Goal: Task Accomplishment & Management: Use online tool/utility

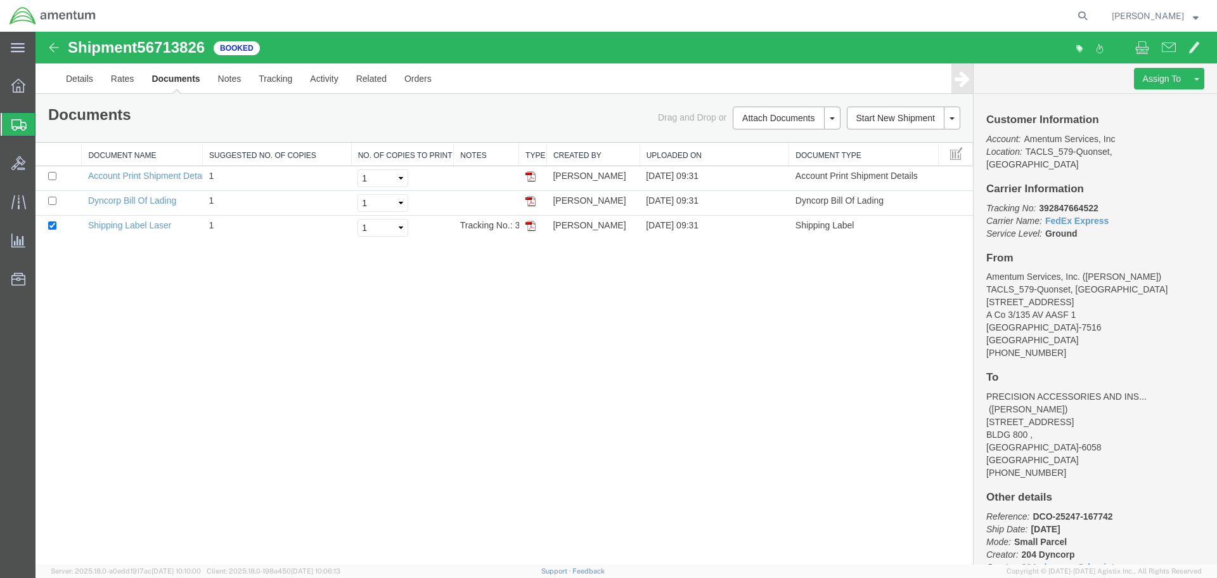
drag, startPoint x: 17, startPoint y: 130, endPoint x: 48, endPoint y: 141, distance: 33.1
click at [17, 130] on icon at bounding box center [18, 124] width 15 height 11
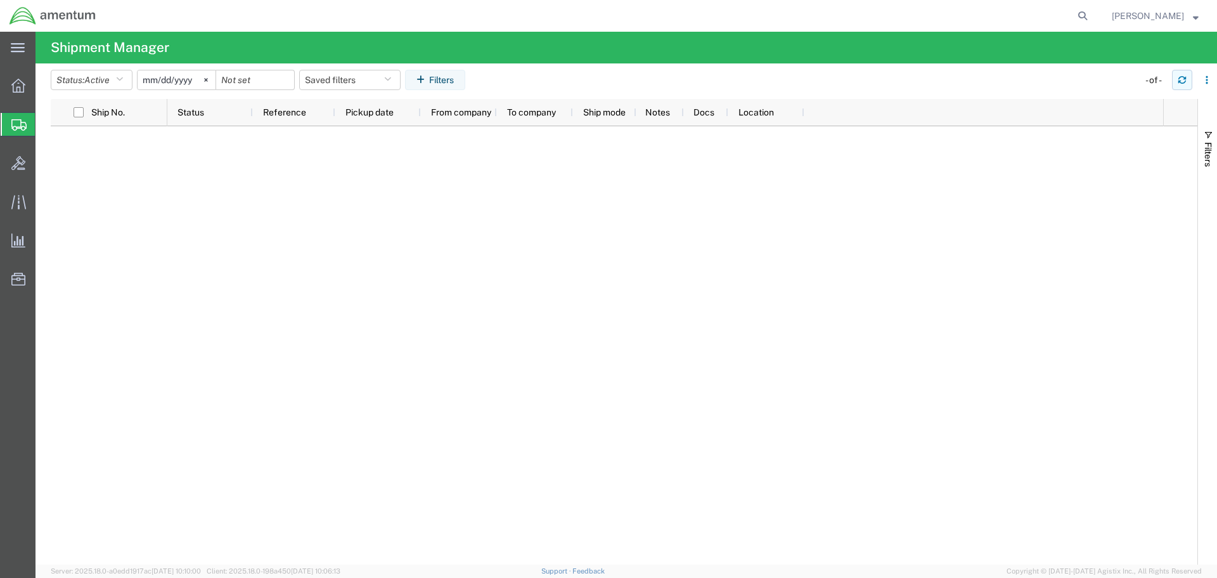
click at [1185, 74] on button "button" at bounding box center [1182, 80] width 20 height 20
click at [1181, 75] on icon "button" at bounding box center [1182, 79] width 9 height 9
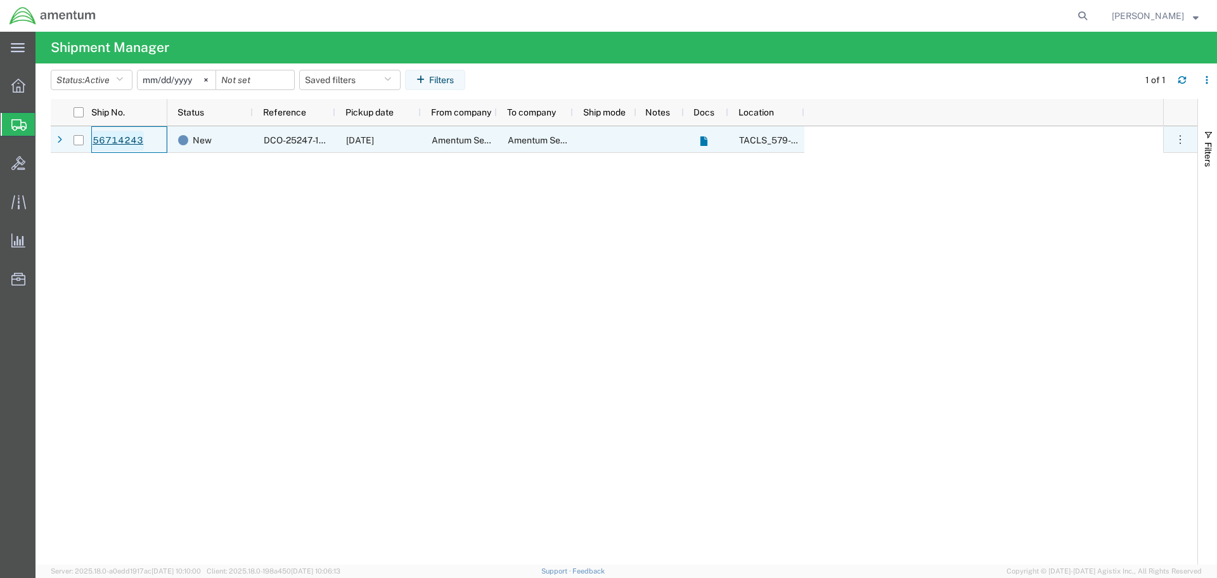
click at [124, 137] on link "56714243" at bounding box center [118, 141] width 52 height 20
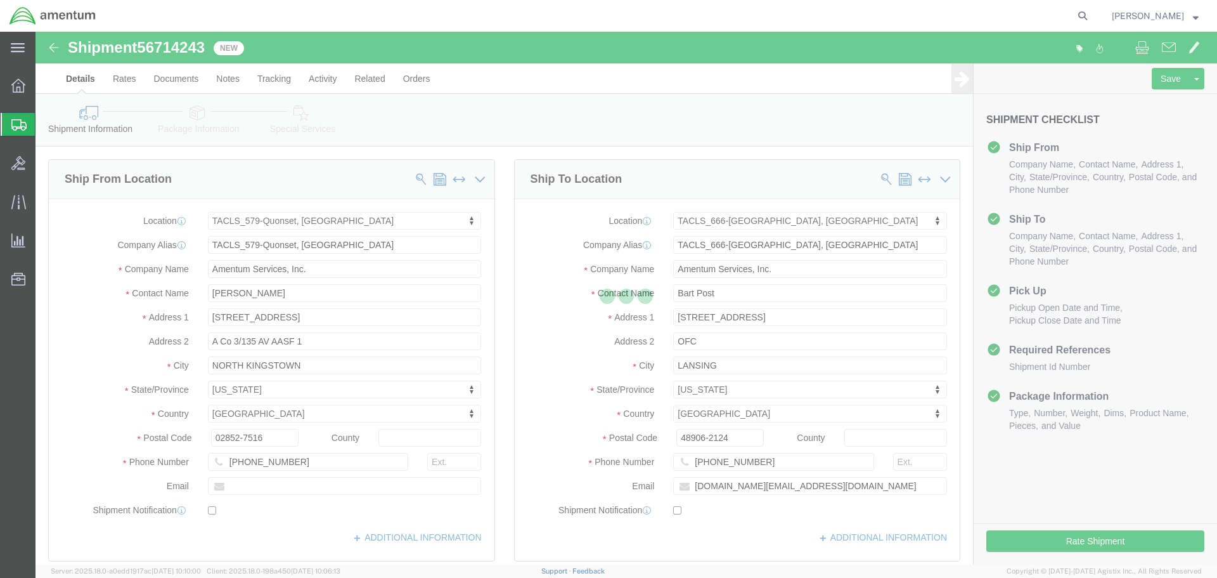
select select "42701"
select select "42733"
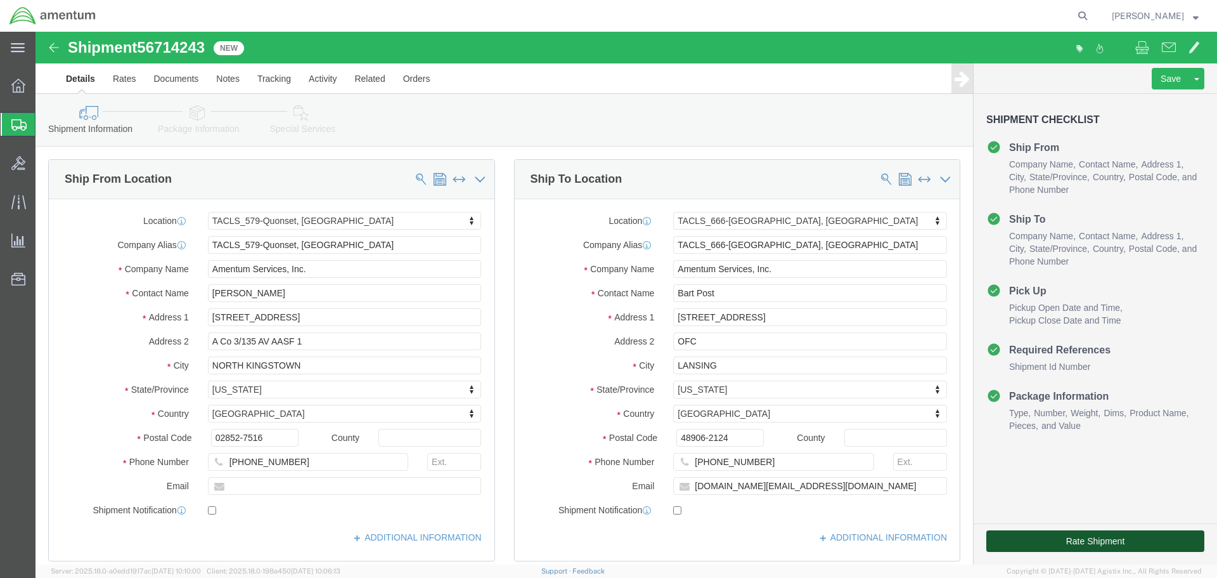
click button "Rate Shipment"
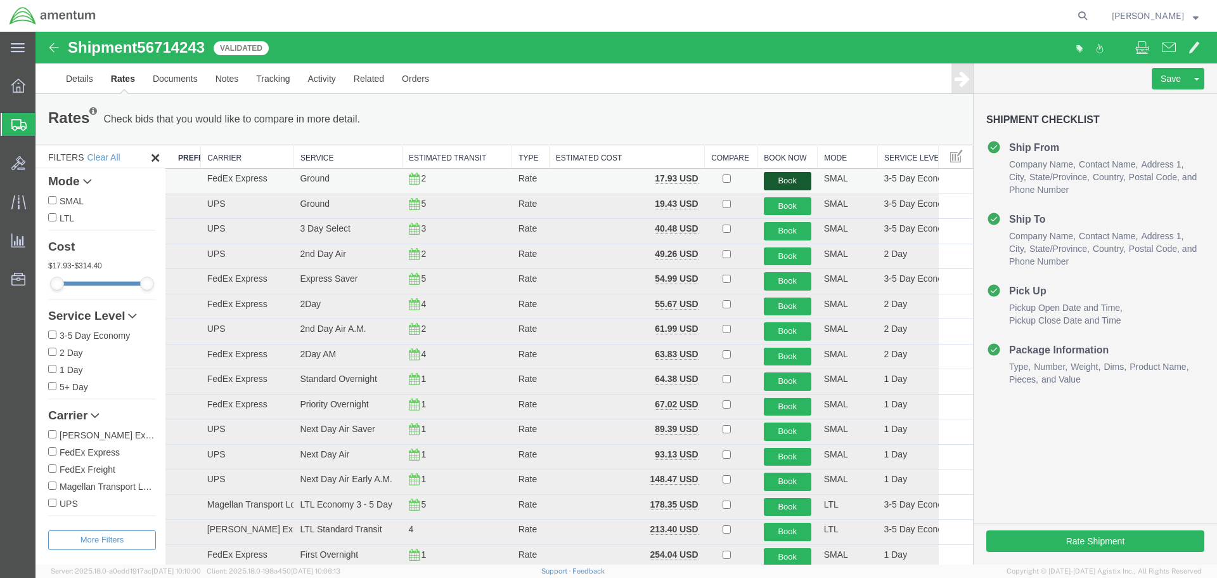
click at [786, 181] on button "Book" at bounding box center [788, 181] width 48 height 18
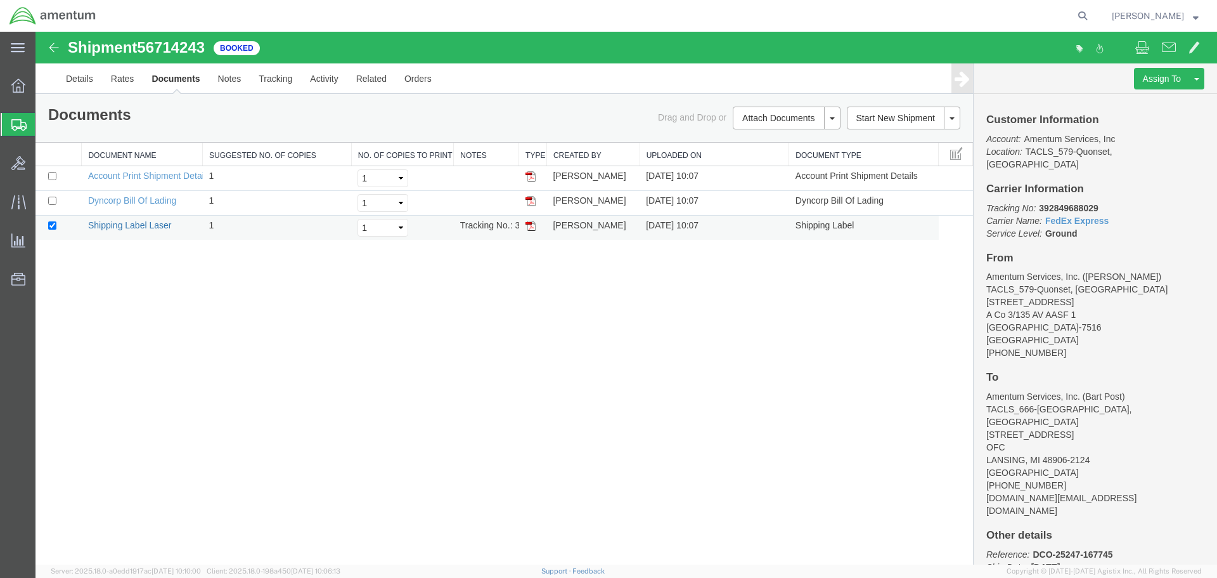
click at [136, 224] on link "Shipping Label Laser" at bounding box center [130, 225] width 84 height 10
click at [19, 126] on icon at bounding box center [18, 124] width 15 height 11
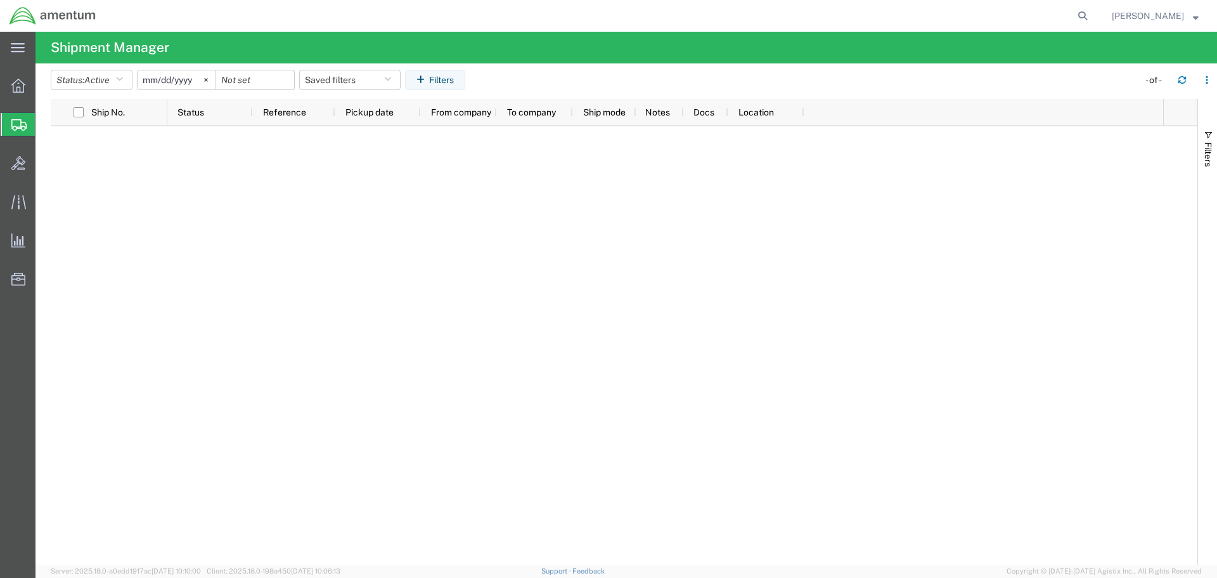
click at [0, 0] on span "Shipment Manager" at bounding box center [0, 0] width 0 height 0
click at [1185, 84] on icon "button" at bounding box center [1182, 79] width 9 height 9
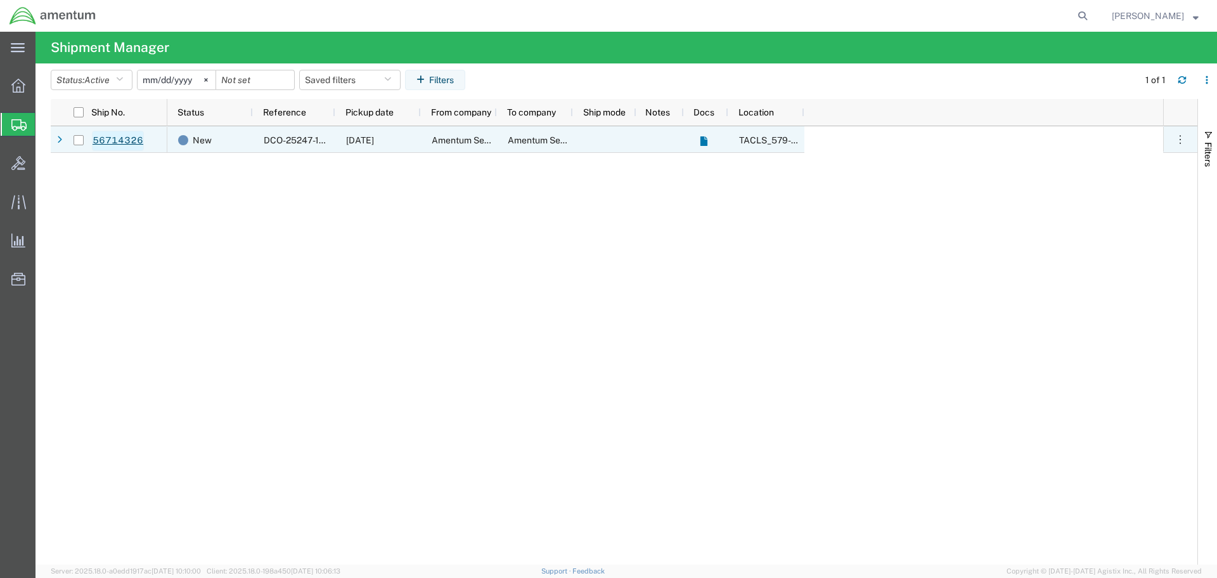
click at [103, 144] on link "56714326" at bounding box center [118, 141] width 52 height 20
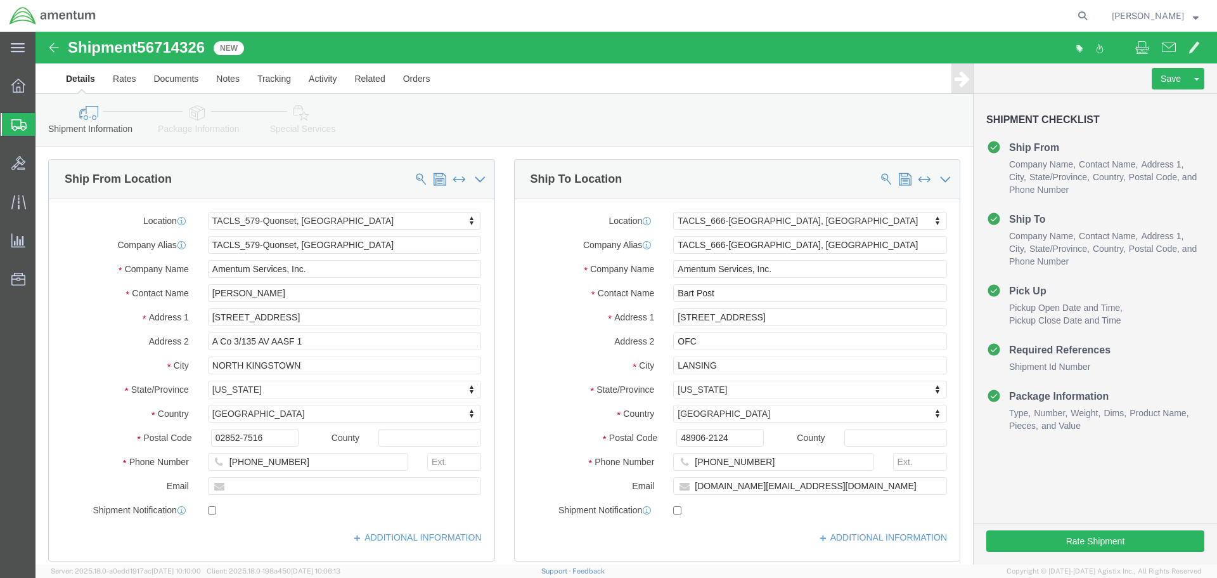
select select "42701"
select select "42733"
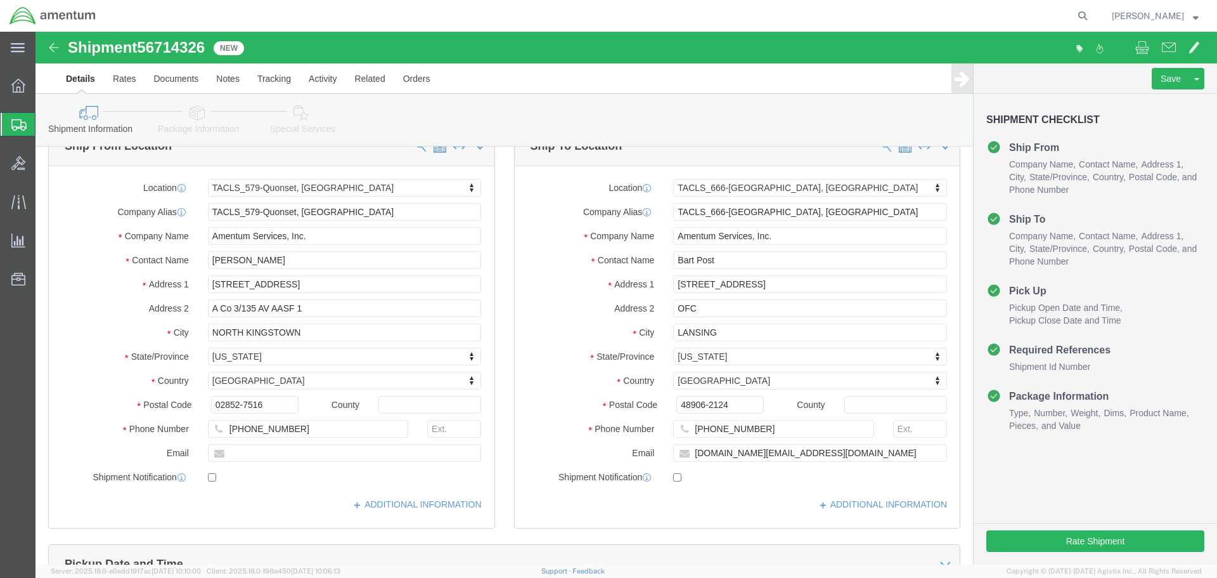
scroll to position [317, 0]
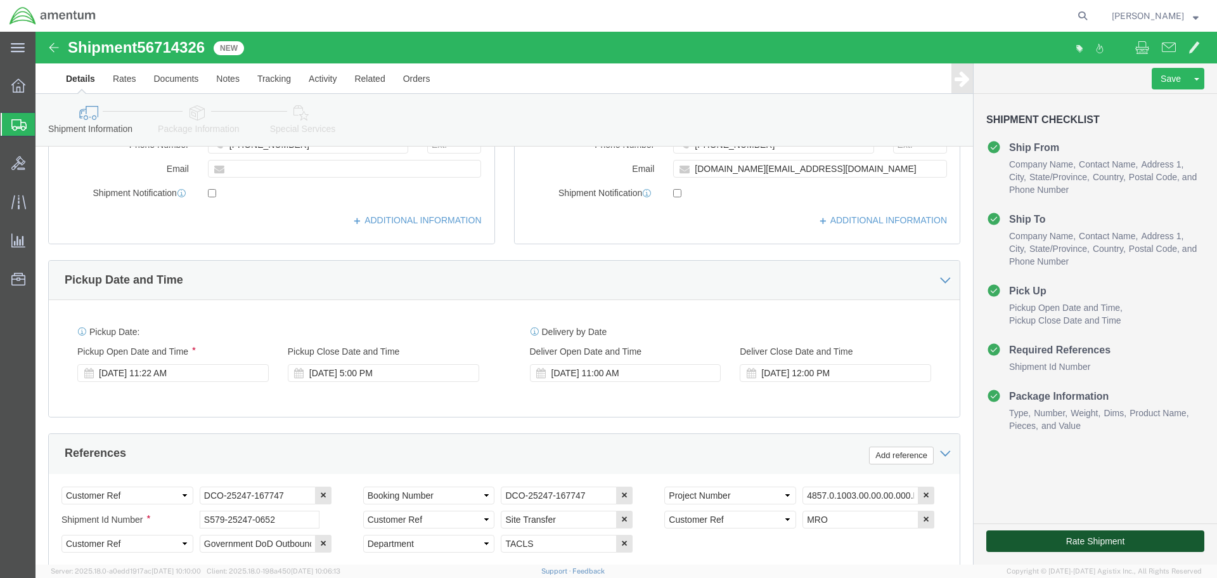
click button "Rate Shipment"
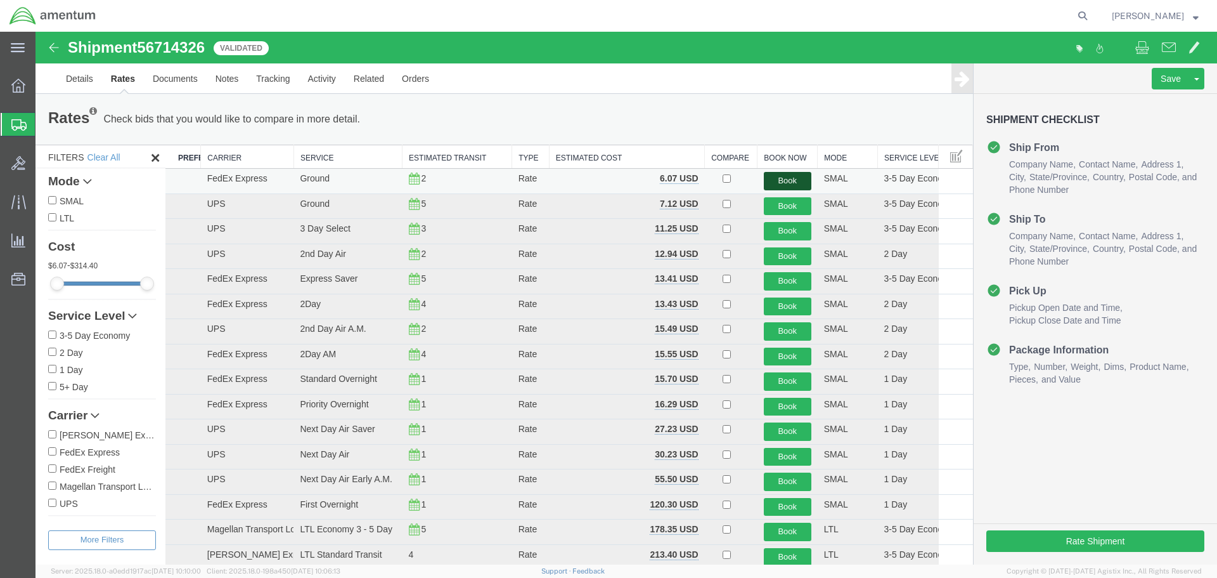
click at [765, 183] on button "Book" at bounding box center [788, 181] width 48 height 18
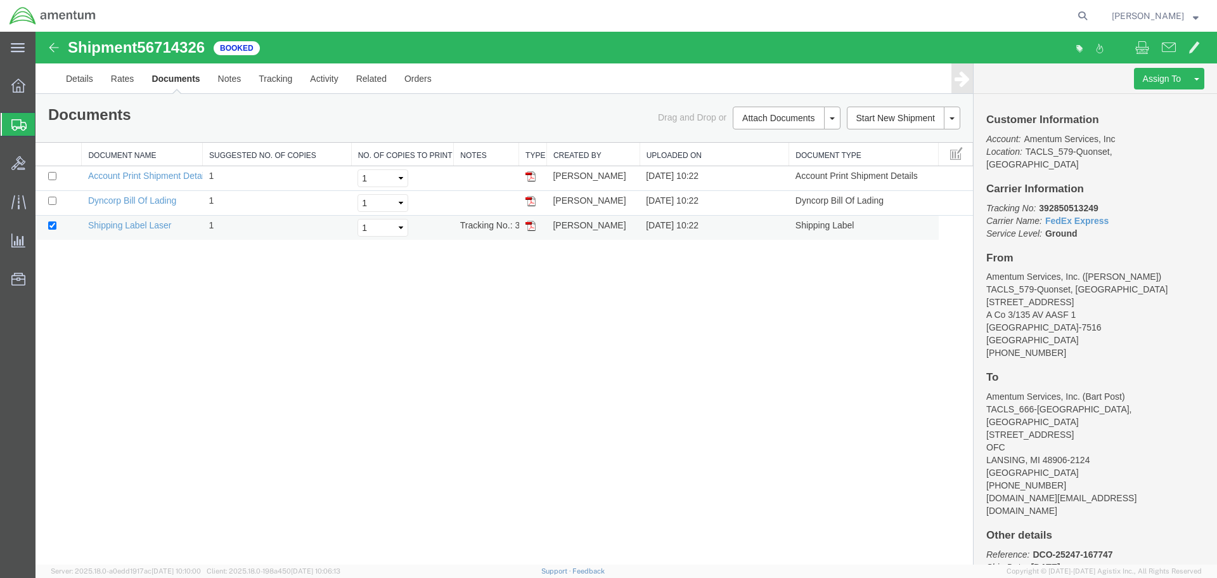
click at [167, 231] on td "Shipping Label Laser" at bounding box center [142, 228] width 121 height 25
click at [147, 225] on link "Shipping Label Laser" at bounding box center [130, 225] width 84 height 10
